Goal: Navigation & Orientation: Find specific page/section

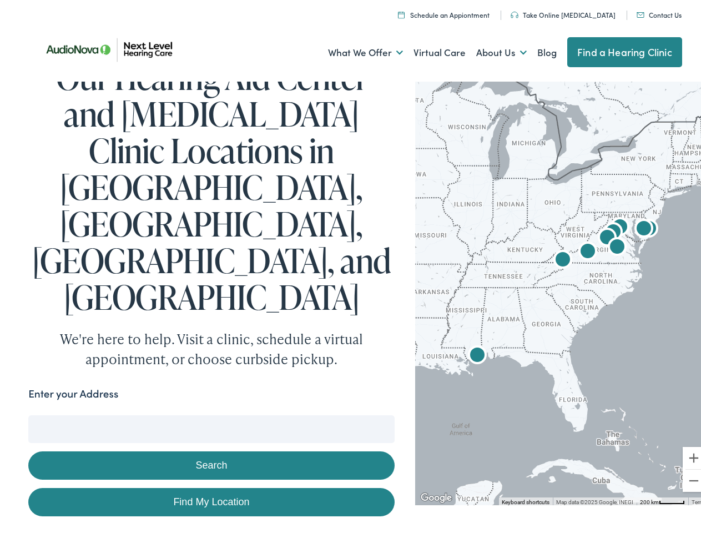
click at [355, 49] on link "What We Offer" at bounding box center [365, 49] width 75 height 41
click at [490, 49] on link "About Us" at bounding box center [501, 49] width 51 height 41
click at [448, 406] on button "Search" at bounding box center [453, 413] width 14 height 14
click at [209, 448] on button "Search" at bounding box center [211, 462] width 366 height 28
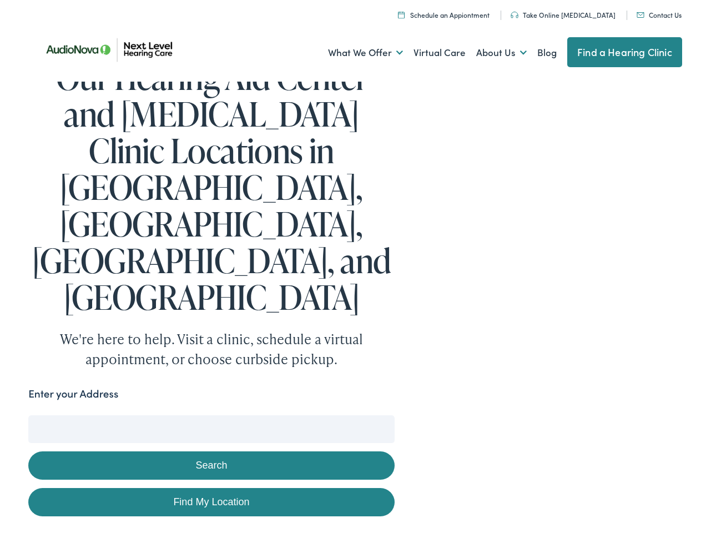
click at [555, 288] on div at bounding box center [562, 288] width 295 height 427
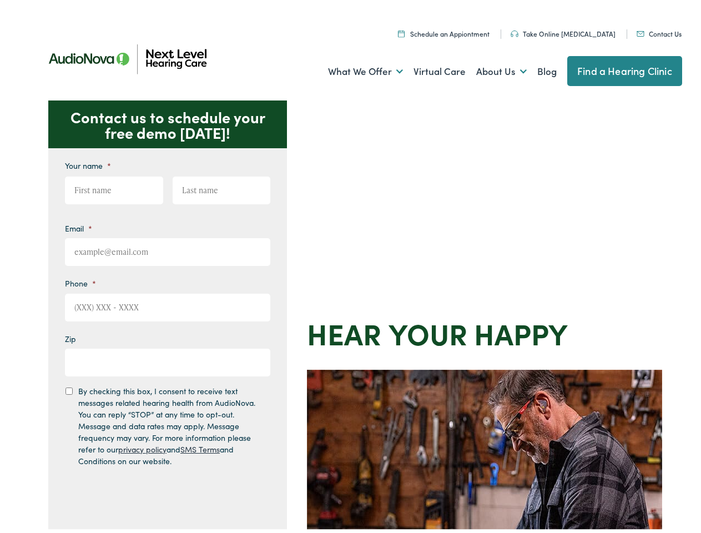
click at [350, 266] on div "Contact us to schedule your free demo [DATE]! Give us a call [PHONE_NUMBER] Ema…" at bounding box center [355, 483] width 711 height 772
click at [355, 68] on link "What We Offer" at bounding box center [365, 68] width 75 height 41
click at [490, 68] on link "About Us" at bounding box center [501, 68] width 51 height 41
